Goal: Task Accomplishment & Management: Complete application form

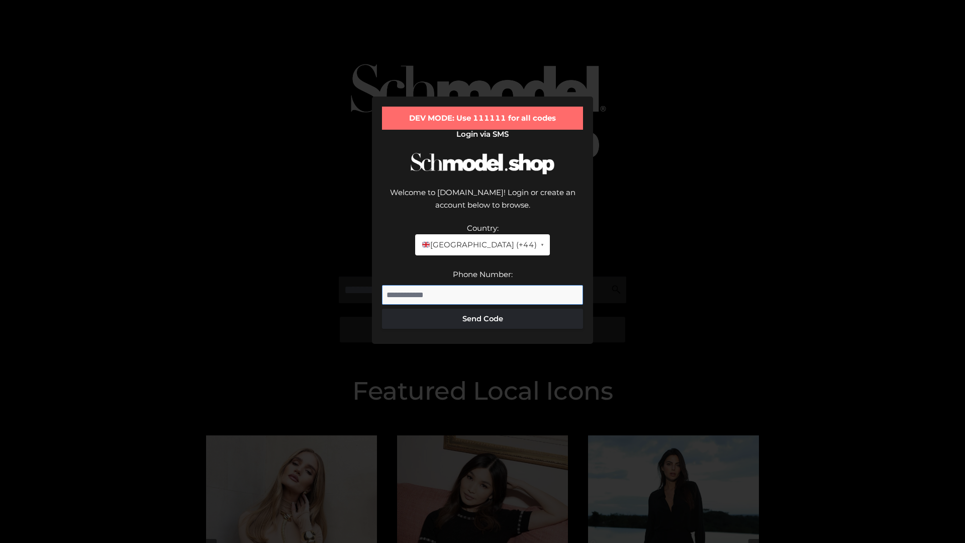
click at [482, 285] on input "Phone Number:" at bounding box center [482, 295] width 201 height 20
type input "**********"
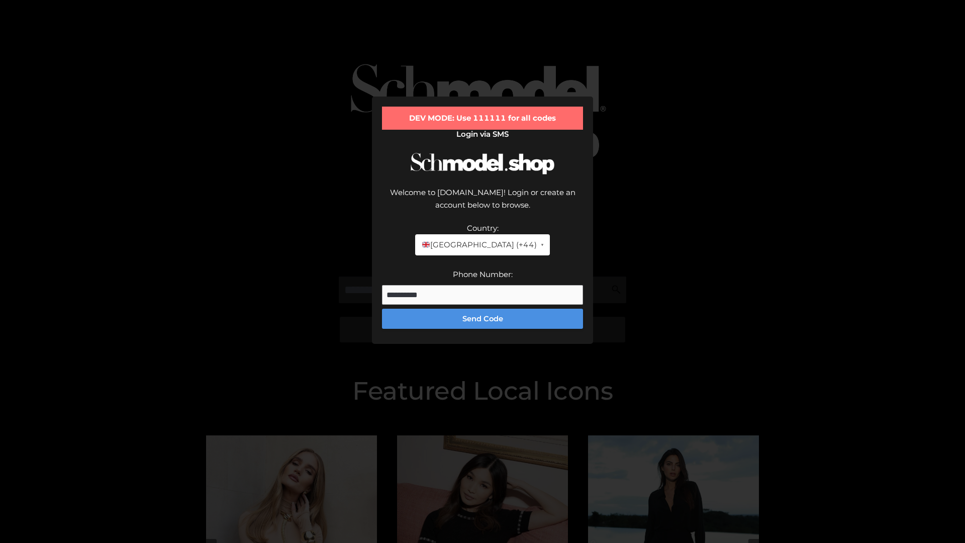
click at [482, 309] on button "Send Code" at bounding box center [482, 319] width 201 height 20
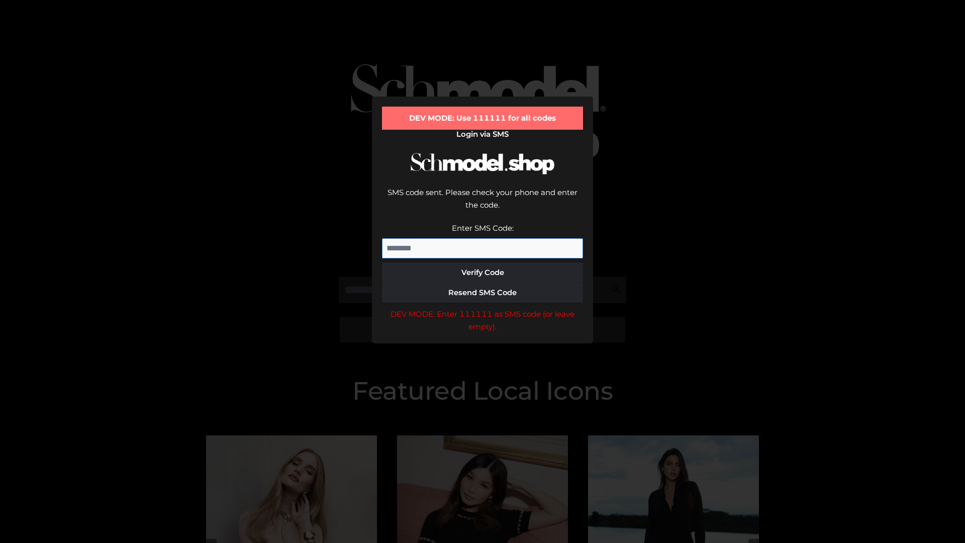
click at [482, 238] on input "Enter SMS Code:" at bounding box center [482, 248] width 201 height 20
type input "******"
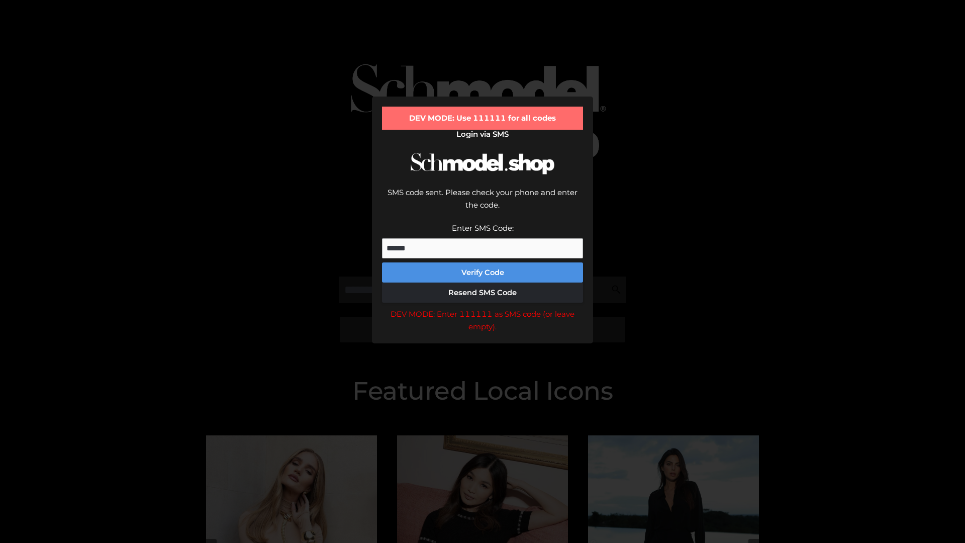
click at [482, 262] on button "Verify Code" at bounding box center [482, 272] width 201 height 20
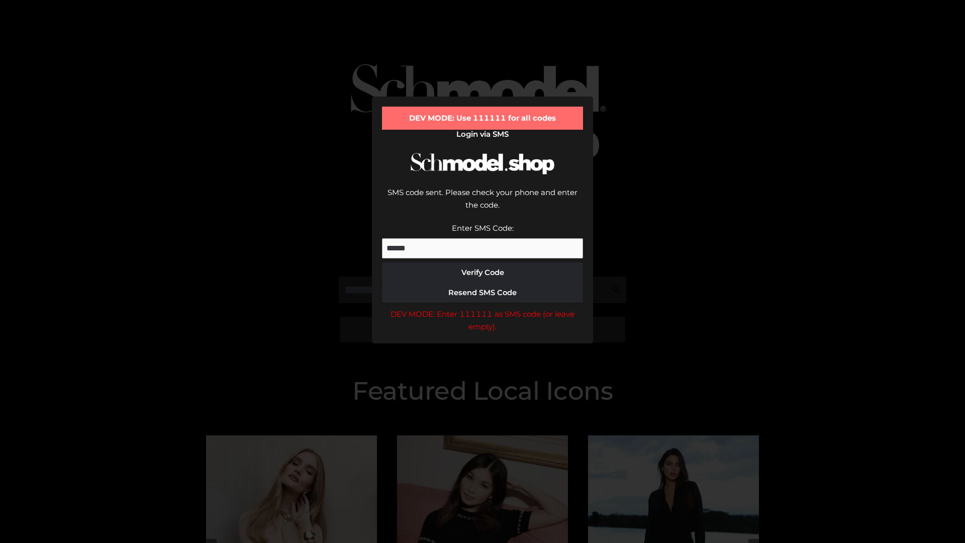
click at [482, 308] on div "DEV MODE: Enter 111111 as SMS code (or leave empty)." at bounding box center [482, 321] width 201 height 26
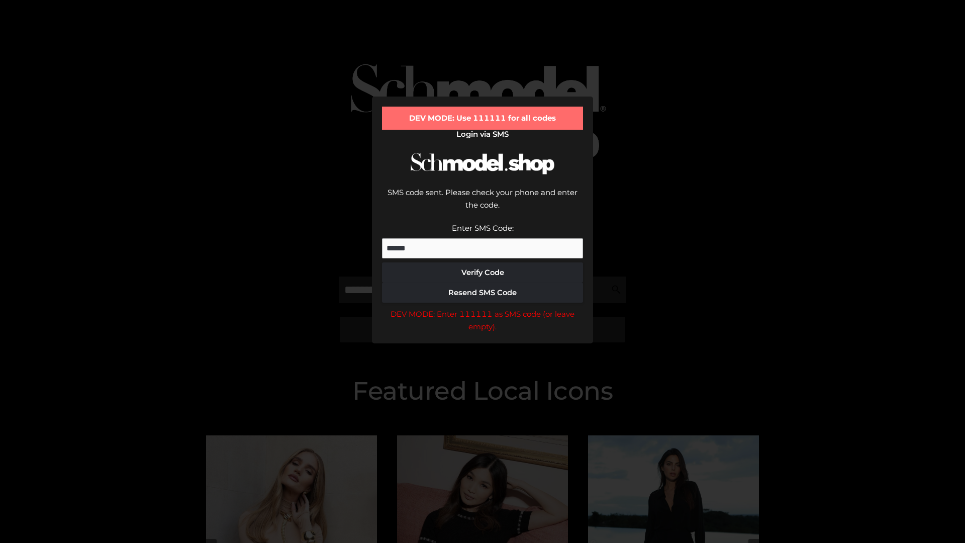
click at [482, 308] on div "DEV MODE: Enter 111111 as SMS code (or leave empty)." at bounding box center [482, 321] width 201 height 26
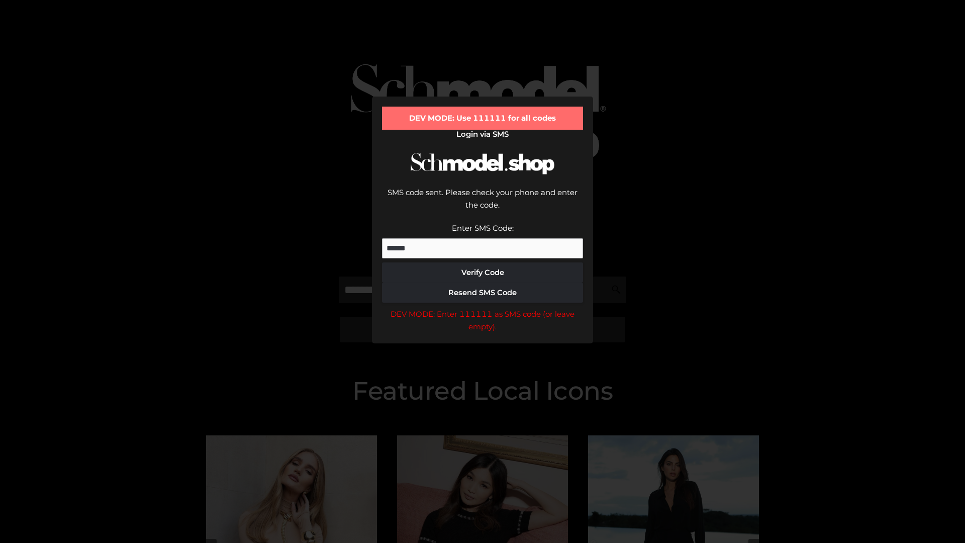
click at [482, 308] on div "DEV MODE: Enter 111111 as SMS code (or leave empty)." at bounding box center [482, 321] width 201 height 26
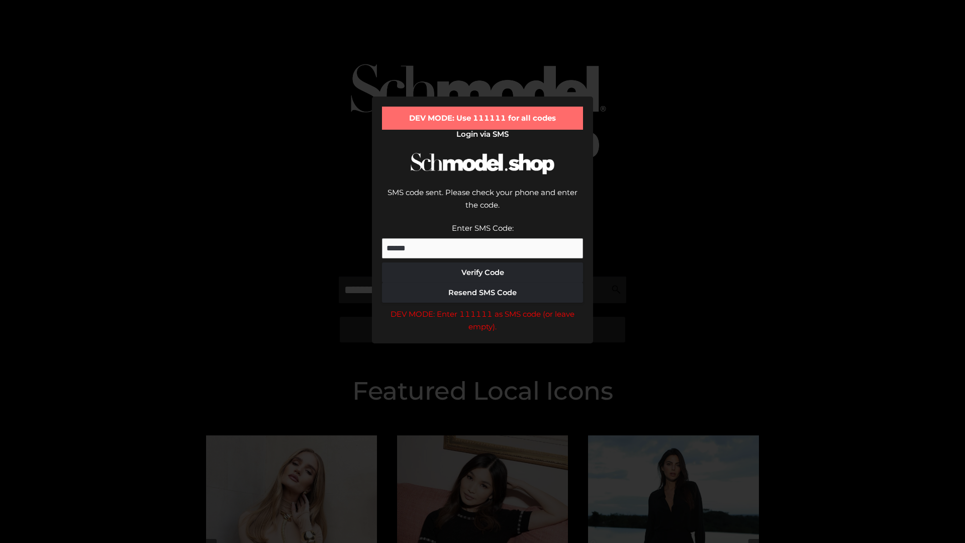
click at [482, 308] on div "DEV MODE: Enter 111111 as SMS code (or leave empty)." at bounding box center [482, 321] width 201 height 26
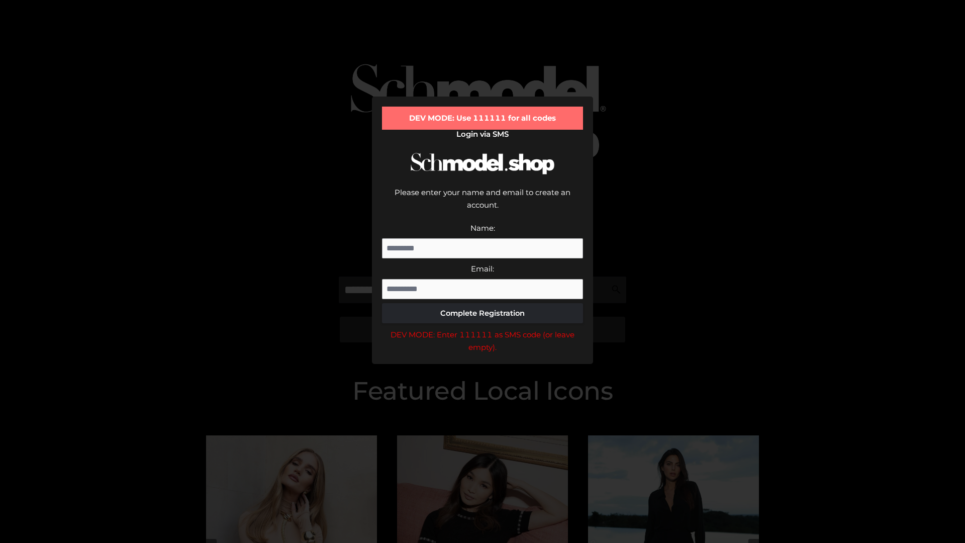
click at [482, 328] on div "DEV MODE: Enter 111111 as SMS code (or leave empty)." at bounding box center [482, 341] width 201 height 26
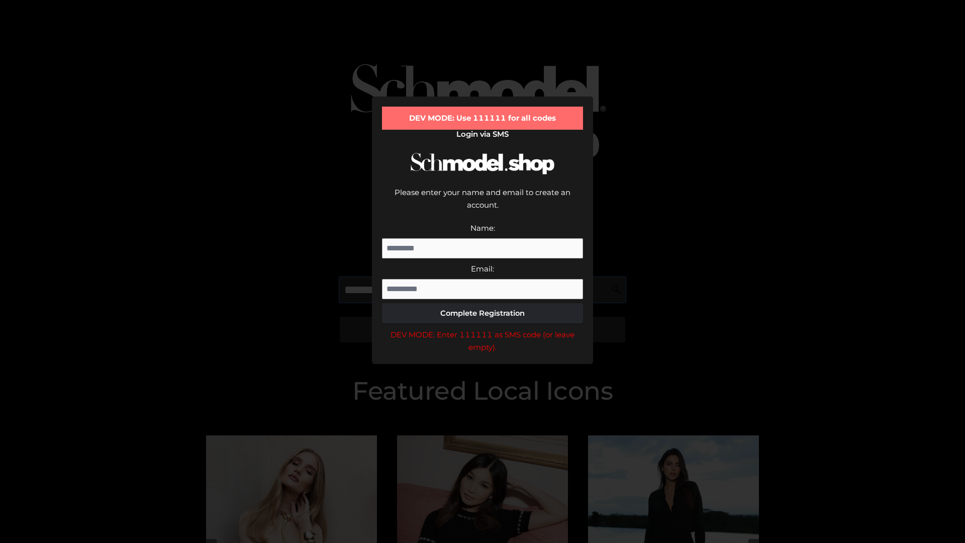
scroll to position [0, 1]
click at [482, 328] on div "DEV MODE: Enter 111111 as SMS code (or leave empty)." at bounding box center [482, 341] width 201 height 26
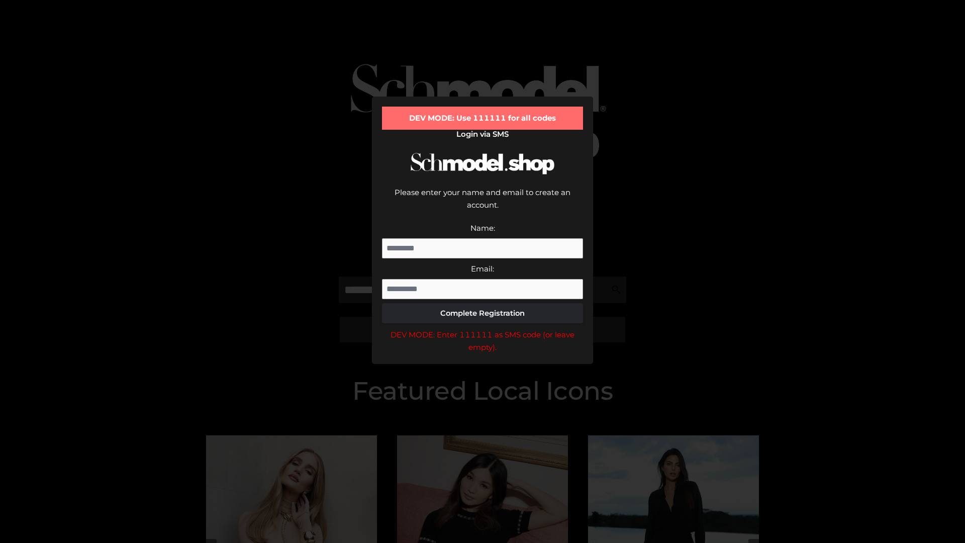
click at [482, 328] on div "DEV MODE: Enter 111111 as SMS code (or leave empty)." at bounding box center [482, 341] width 201 height 26
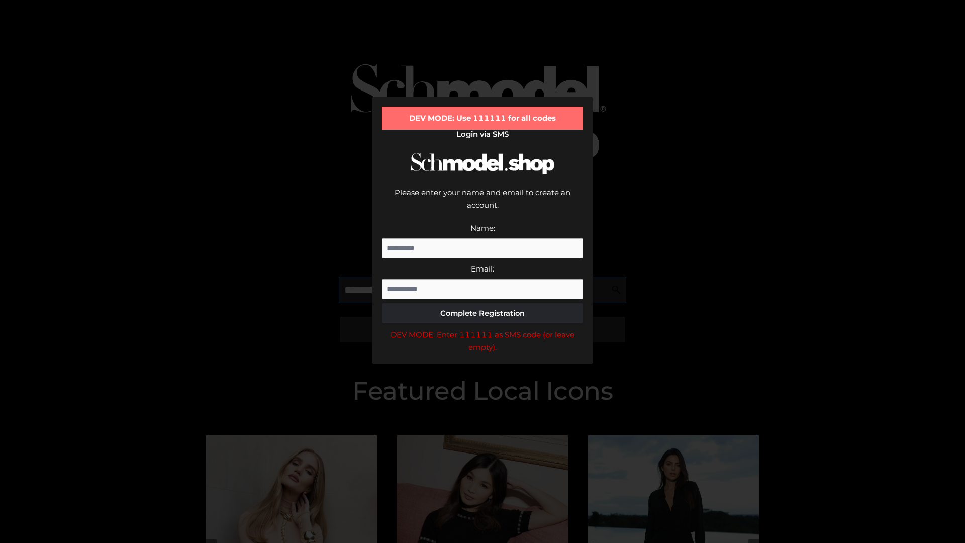
scroll to position [0, 61]
click at [482, 328] on div "DEV MODE: Enter 111111 as SMS code (or leave empty)." at bounding box center [482, 341] width 201 height 26
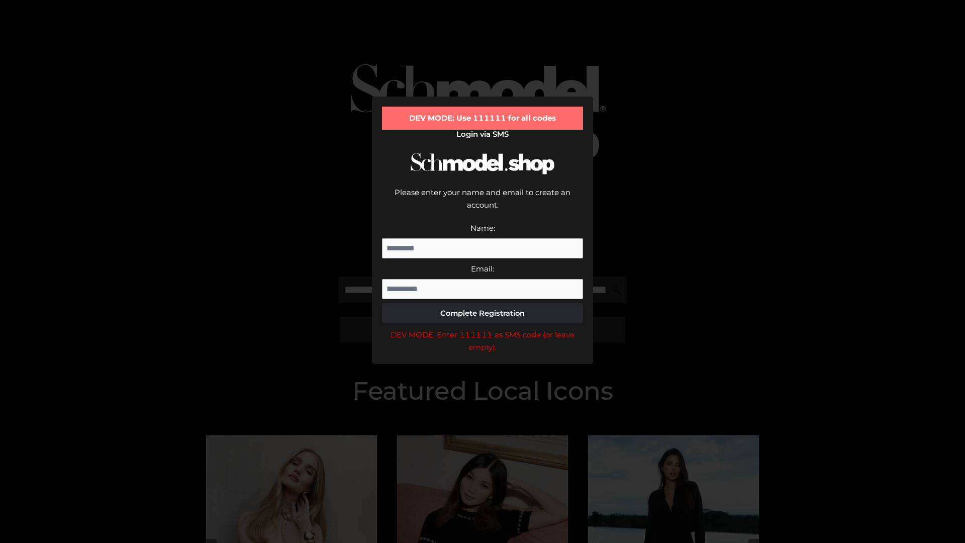
click at [482, 328] on div "DEV MODE: Enter 111111 as SMS code (or leave empty)." at bounding box center [482, 341] width 201 height 26
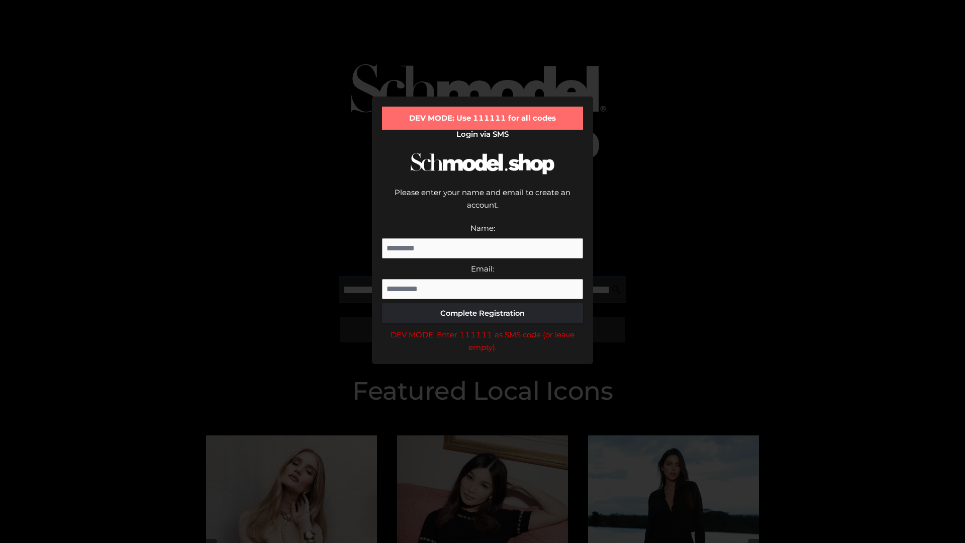
scroll to position [0, 125]
click at [482, 328] on div "DEV MODE: Enter 111111 as SMS code (or leave empty)." at bounding box center [482, 341] width 201 height 26
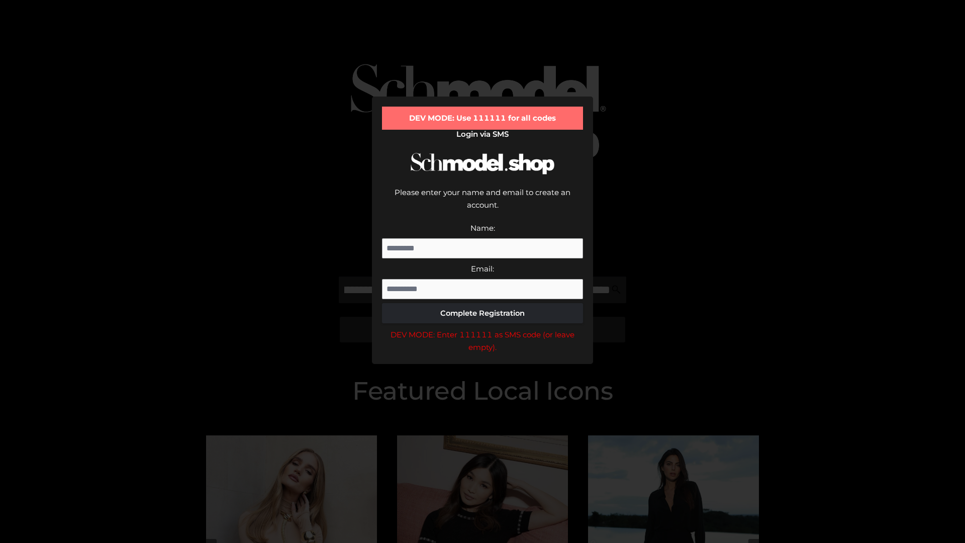
click at [482, 328] on div "DEV MODE: Enter 111111 as SMS code (or leave empty)." at bounding box center [482, 341] width 201 height 26
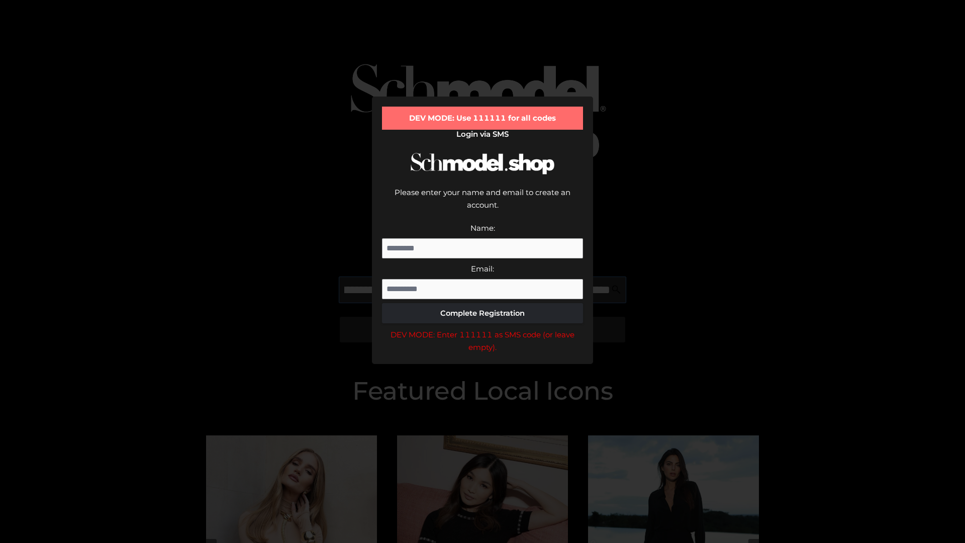
scroll to position [0, 182]
click at [482, 328] on div "DEV MODE: Enter 111111 as SMS code (or leave empty)." at bounding box center [482, 341] width 201 height 26
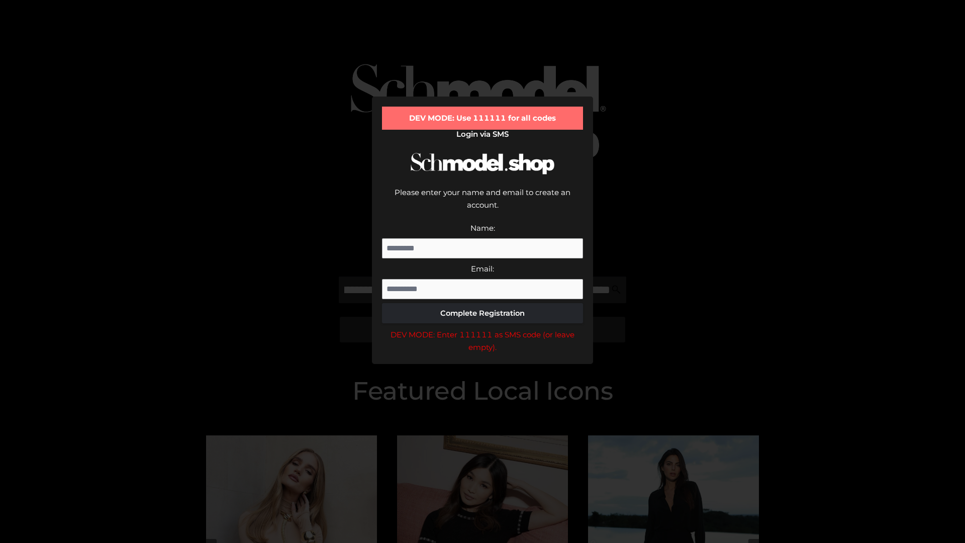
click at [482, 328] on div "DEV MODE: Enter 111111 as SMS code (or leave empty)." at bounding box center [482, 341] width 201 height 26
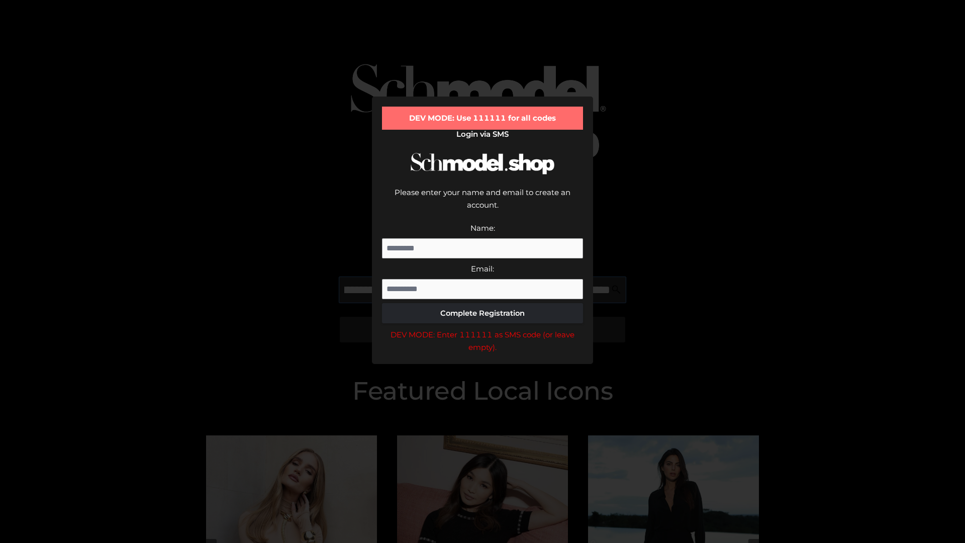
scroll to position [0, 243]
click at [482, 328] on div "DEV MODE: Enter 111111 as SMS code (or leave empty)." at bounding box center [482, 341] width 201 height 26
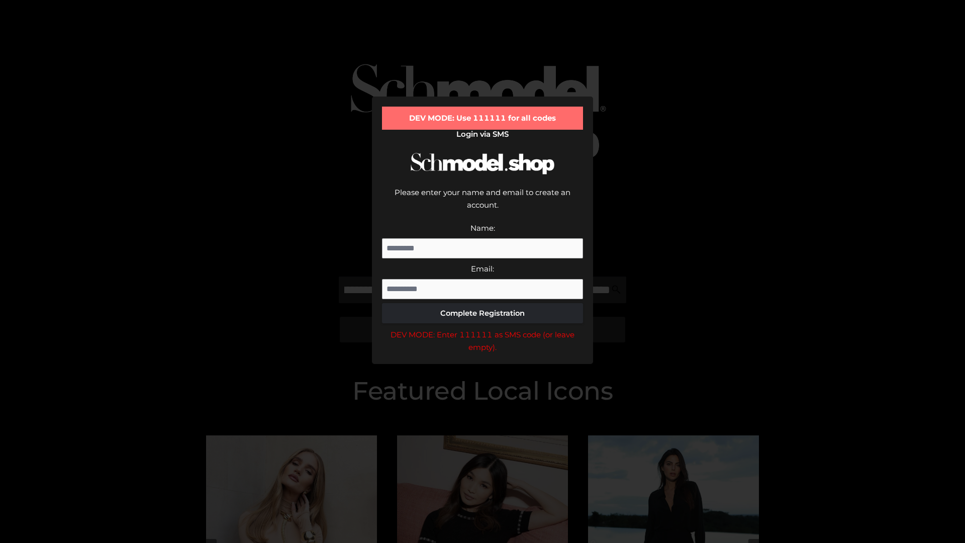
click at [482, 328] on div "DEV MODE: Enter 111111 as SMS code (or leave empty)." at bounding box center [482, 341] width 201 height 26
type input "**********"
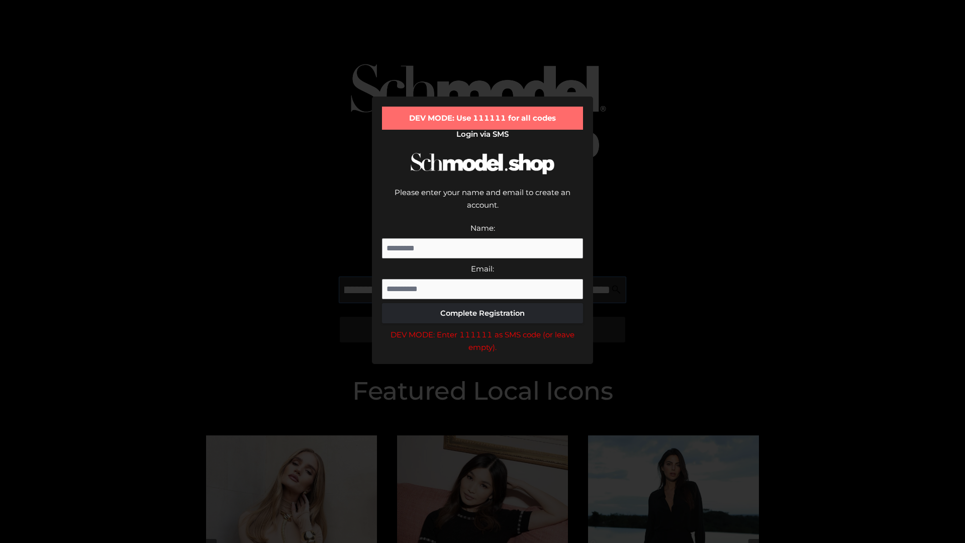
scroll to position [0, 291]
